Goal: Transaction & Acquisition: Purchase product/service

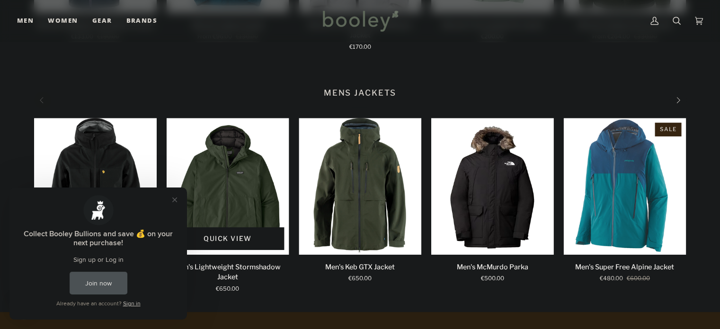
scroll to position [511, 0]
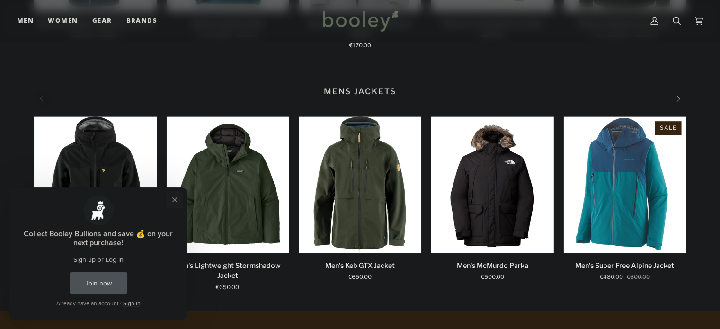
click at [173, 201] on button "Close prompt" at bounding box center [174, 199] width 17 height 17
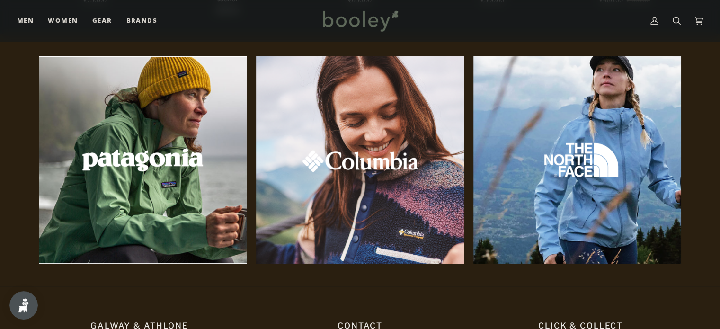
scroll to position [790, 0]
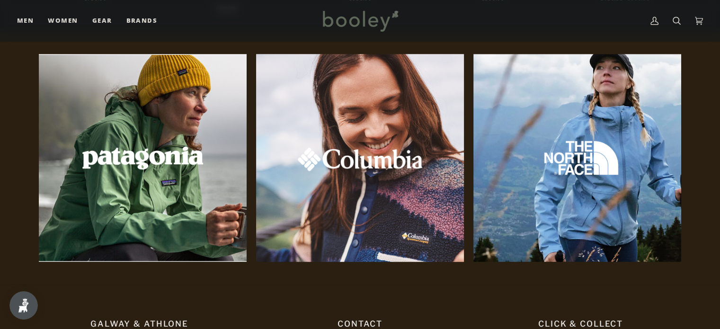
click at [310, 185] on img at bounding box center [360, 157] width 225 height 225
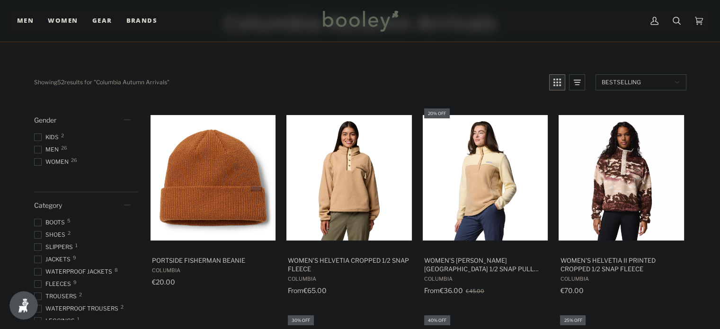
scroll to position [70, 0]
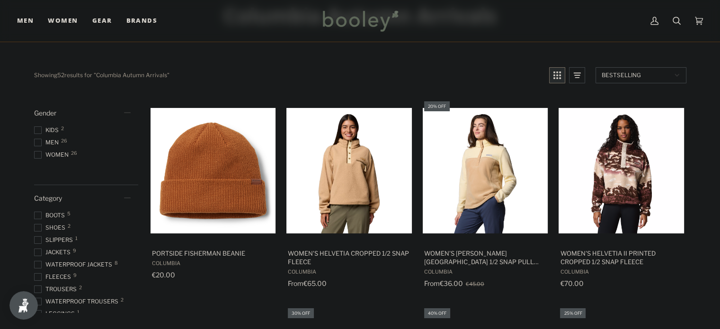
click at [41, 142] on span at bounding box center [38, 143] width 8 height 8
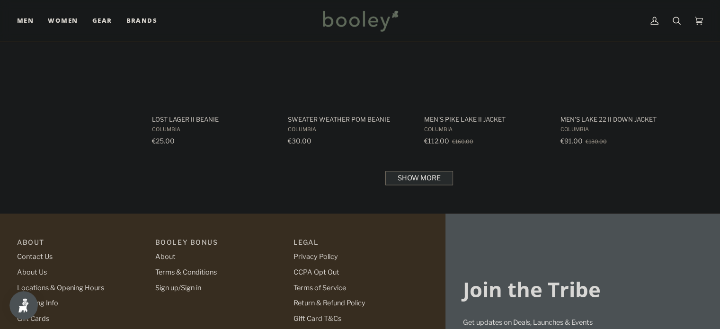
scroll to position [1032, 0]
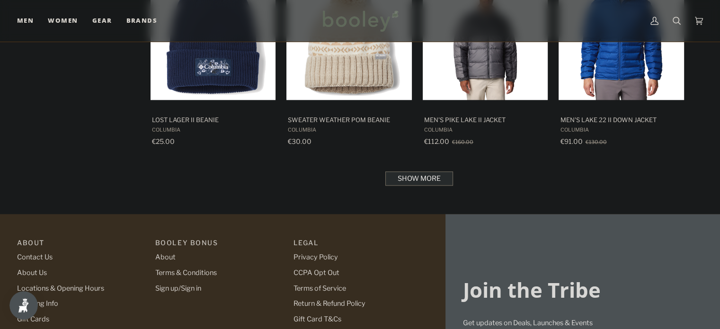
click at [422, 181] on link "Show more" at bounding box center [420, 178] width 68 height 14
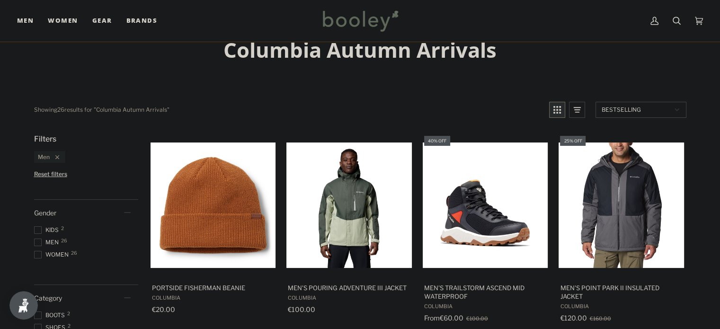
scroll to position [34, 0]
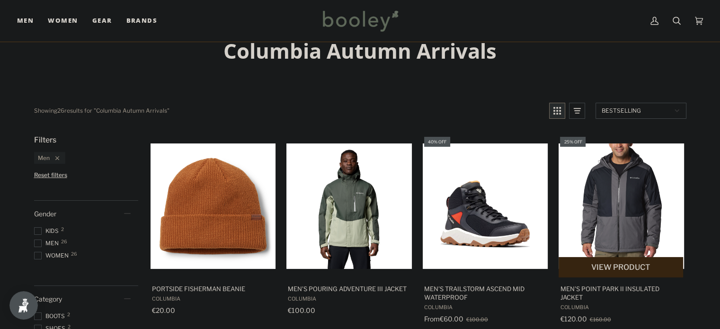
click at [621, 194] on img "Men's Point Park II Insulated Jacket" at bounding box center [622, 207] width 126 height 126
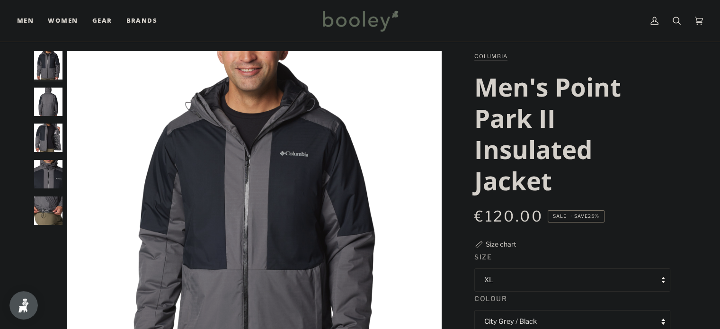
click at [49, 104] on img "Columbia Men's Point Park II Insulated Jacket City Grey/Black - Booley Galway" at bounding box center [48, 102] width 28 height 28
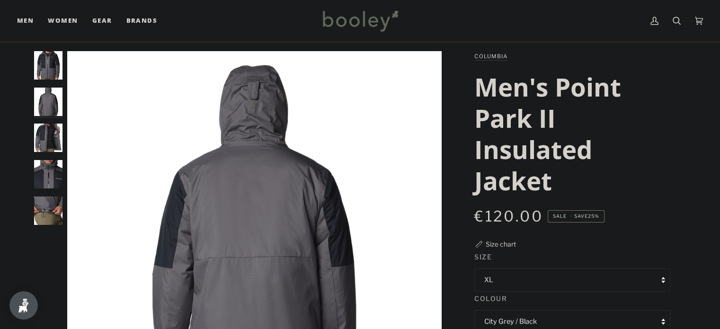
click at [49, 128] on img "Columbia Men's Point Park II Insulated Jacket City Grey/Black - Booley Galway" at bounding box center [48, 138] width 28 height 28
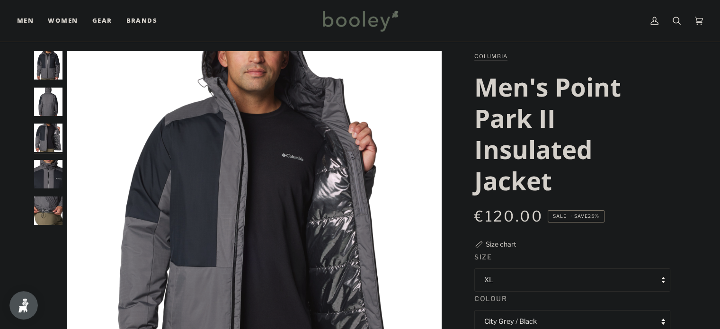
click at [52, 143] on img "Columbia Men's Point Park II Insulated Jacket City Grey/Black - Booley Galway" at bounding box center [48, 138] width 28 height 28
click at [48, 164] on img "Columbia Men's Point Park II Insulated Jacket City Grey/Black - Booley Galway" at bounding box center [48, 174] width 28 height 28
